Goal: Task Accomplishment & Management: Manage account settings

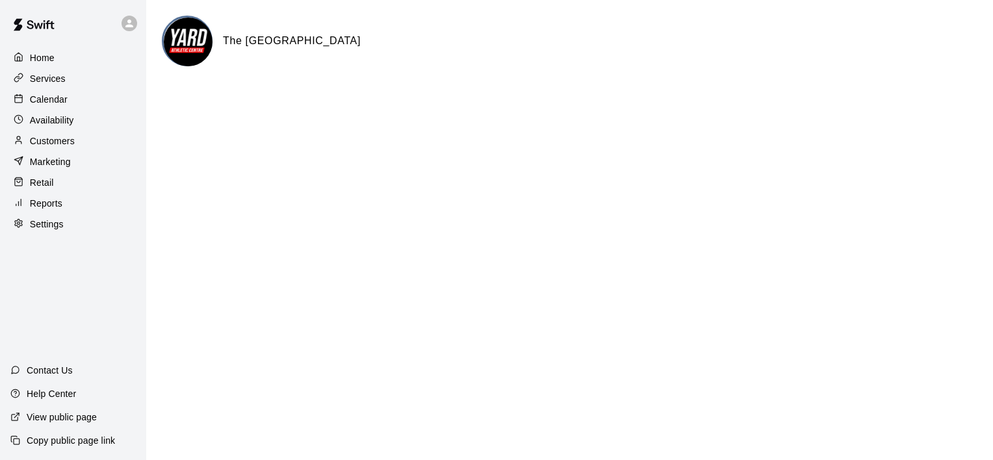
click at [53, 101] on p "Calendar" at bounding box center [49, 99] width 38 height 13
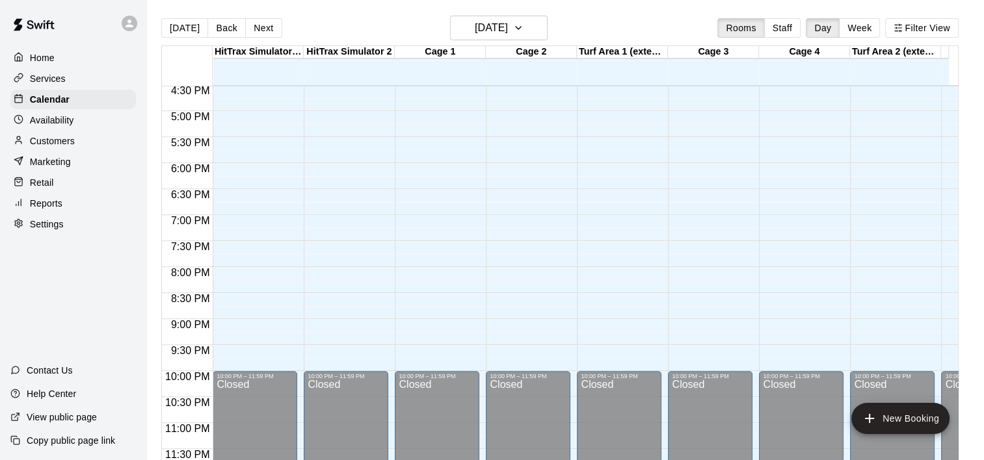
scroll to position [868, 0]
click at [861, 26] on button "Week" at bounding box center [859, 28] width 41 height 20
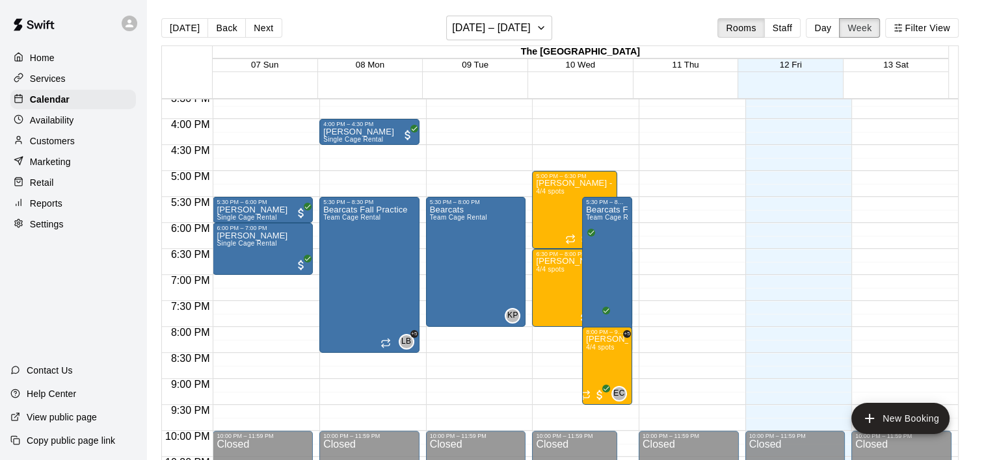
scroll to position [852, 0]
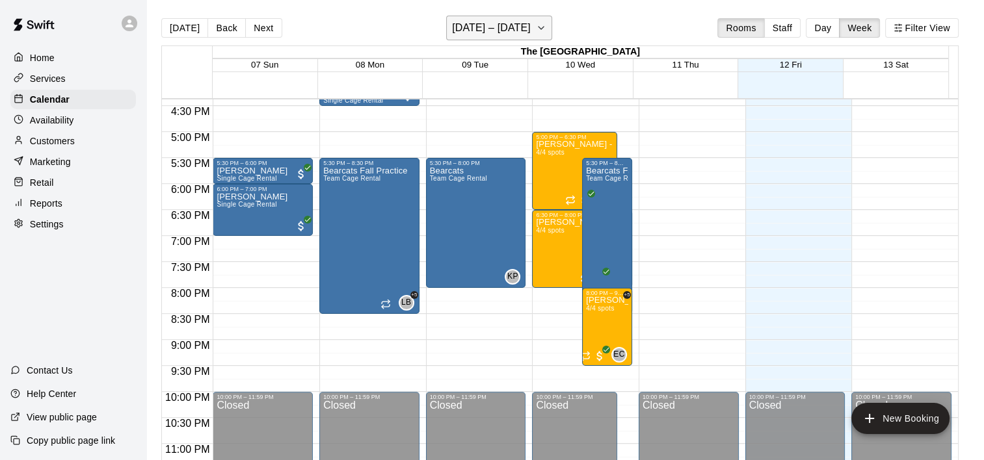
click at [546, 31] on icon "button" at bounding box center [541, 28] width 10 height 16
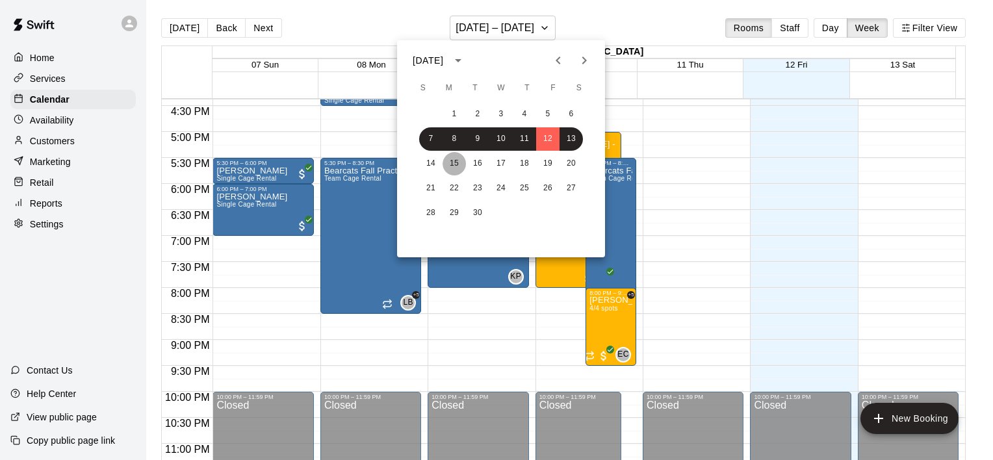
click at [465, 164] on button "15" at bounding box center [454, 163] width 23 height 23
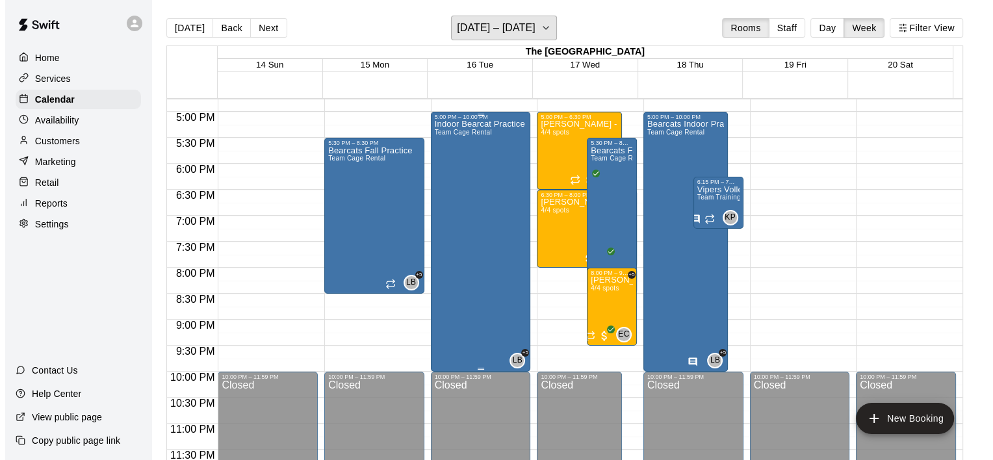
scroll to position [21, 0]
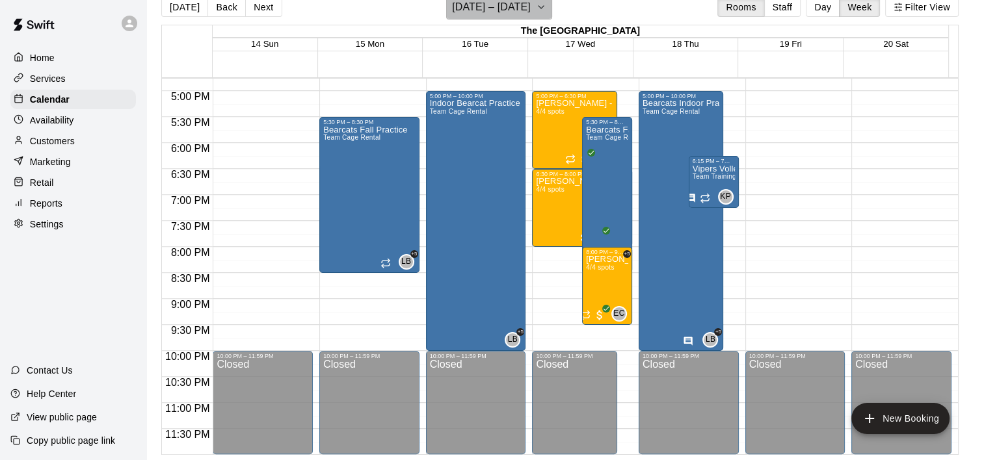
click at [540, 8] on button "[DATE] – [DATE]" at bounding box center [499, 7] width 106 height 25
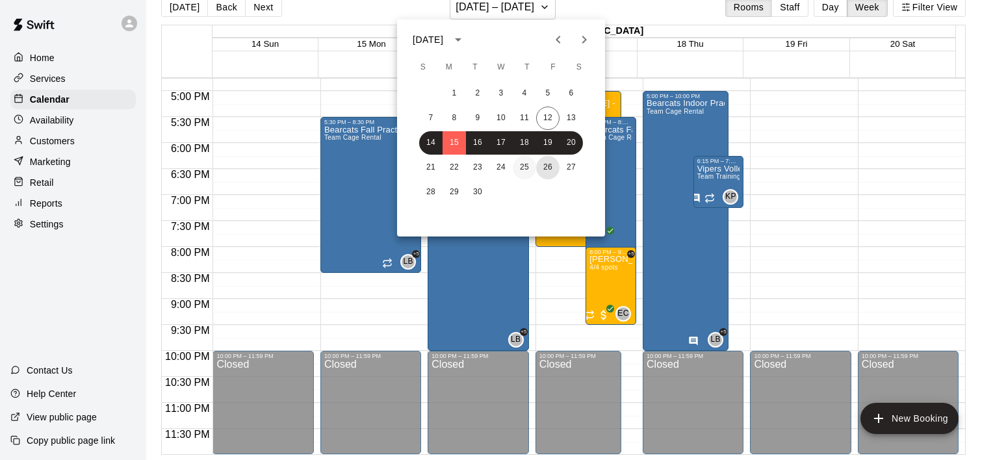
click at [536, 166] on button "26" at bounding box center [547, 167] width 23 height 23
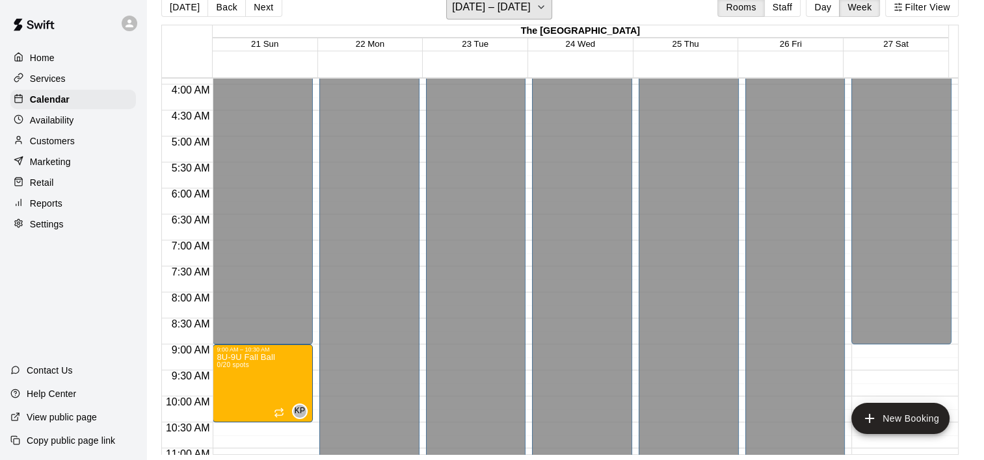
scroll to position [195, 0]
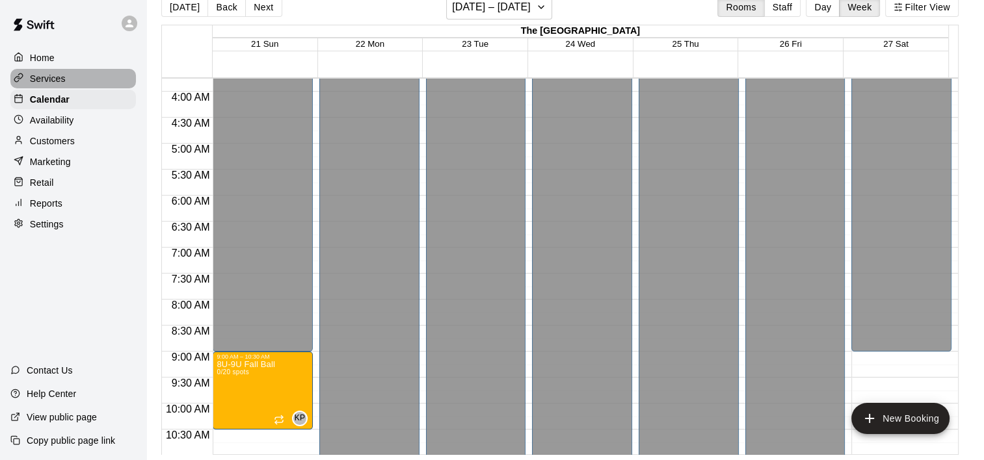
click at [70, 77] on div "Services" at bounding box center [72, 79] width 125 height 20
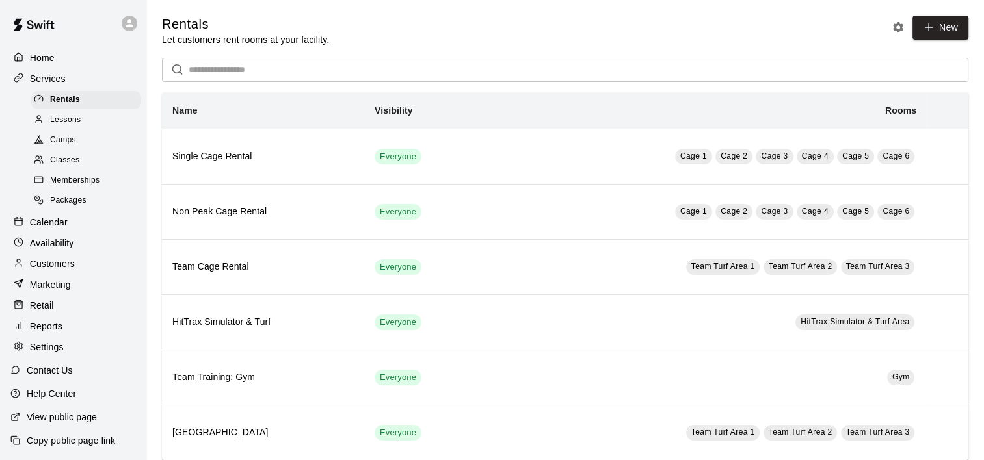
click at [68, 147] on span "Camps" at bounding box center [63, 140] width 26 height 13
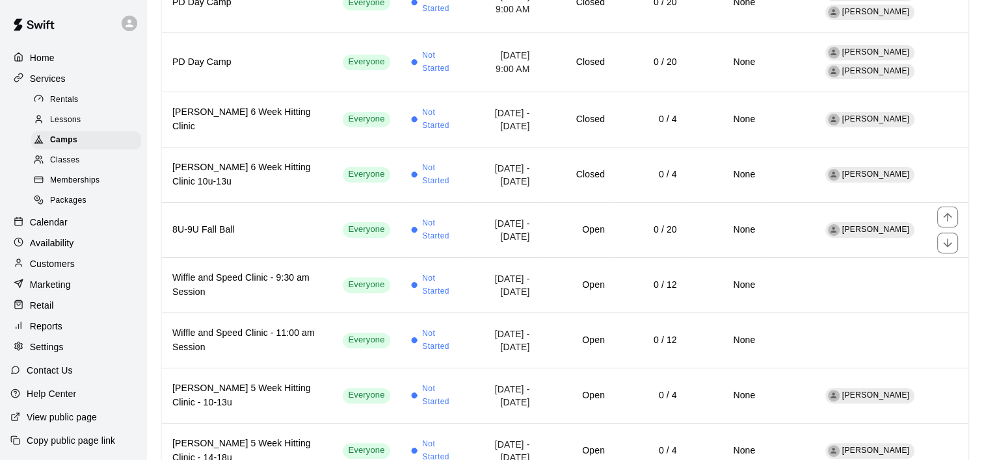
scroll to position [455, 0]
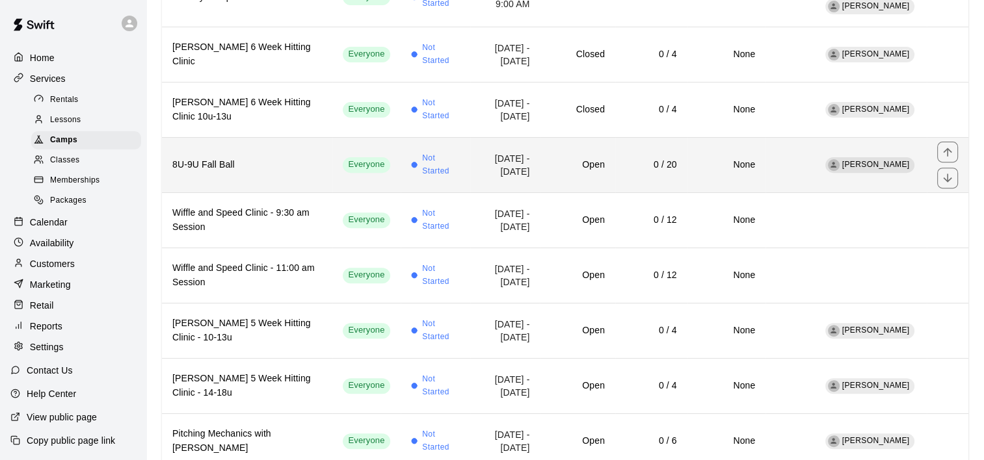
click at [601, 158] on h6 "Open" at bounding box center [577, 165] width 54 height 14
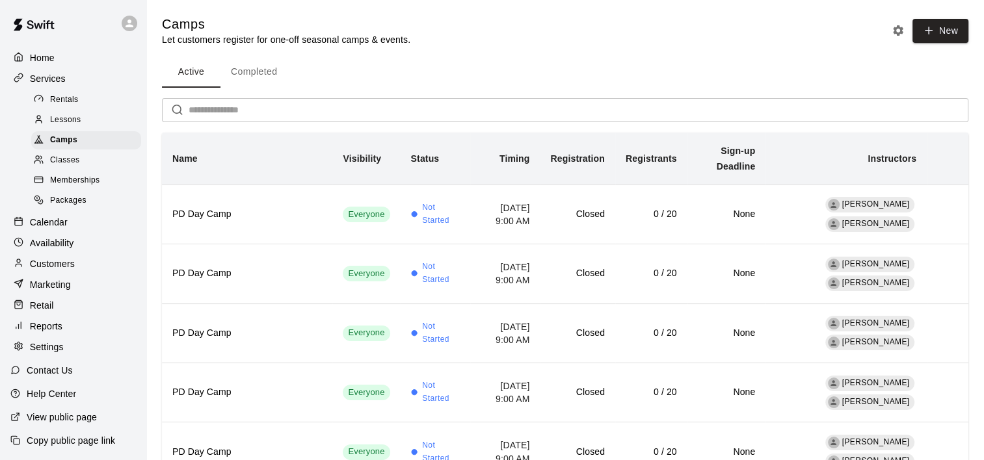
click at [266, 75] on button "Completed" at bounding box center [253, 72] width 67 height 31
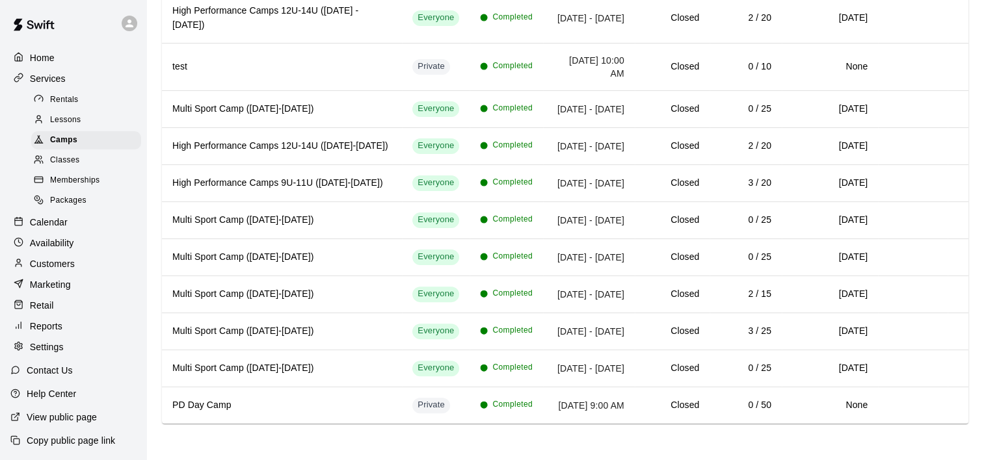
scroll to position [475, 0]
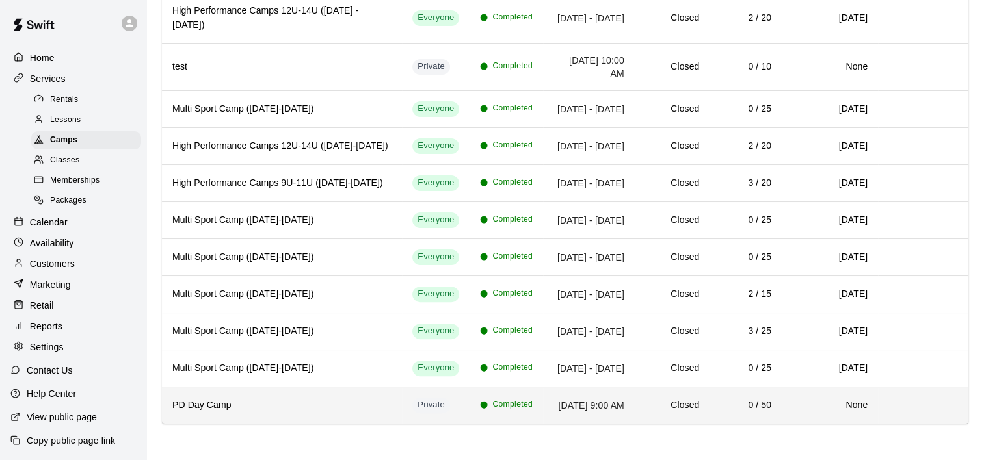
click at [254, 391] on th "PD Day Camp" at bounding box center [282, 405] width 240 height 37
